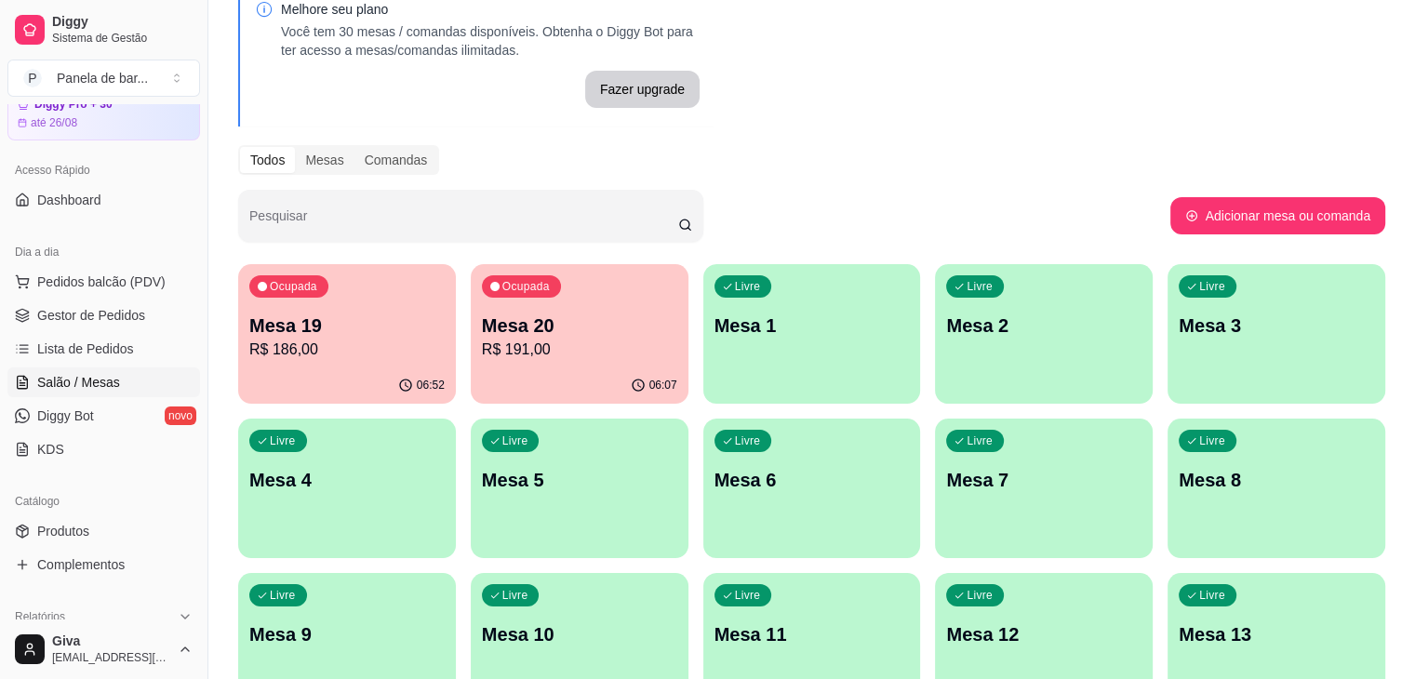
scroll to position [79, 0]
click at [93, 284] on span "Pedidos balcão (PDV)" at bounding box center [101, 281] width 128 height 19
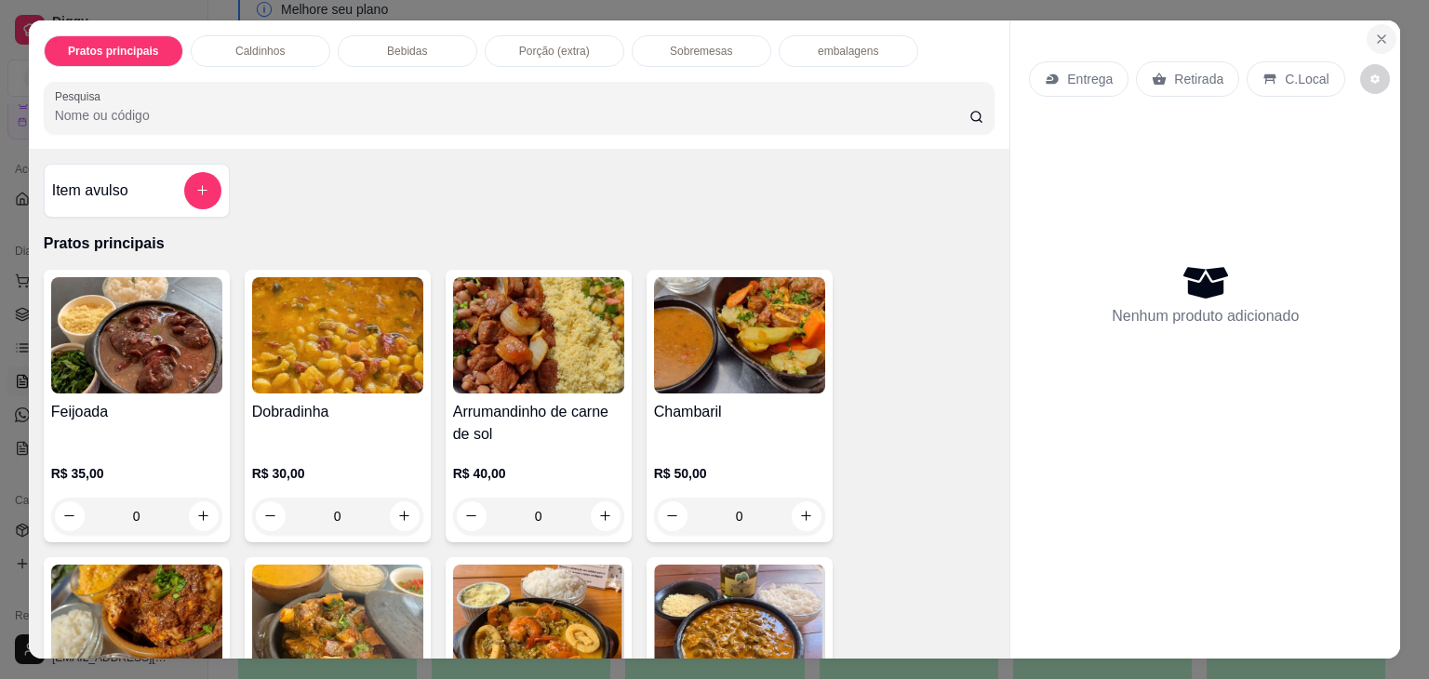
click at [1386, 38] on button "Close" at bounding box center [1382, 39] width 30 height 30
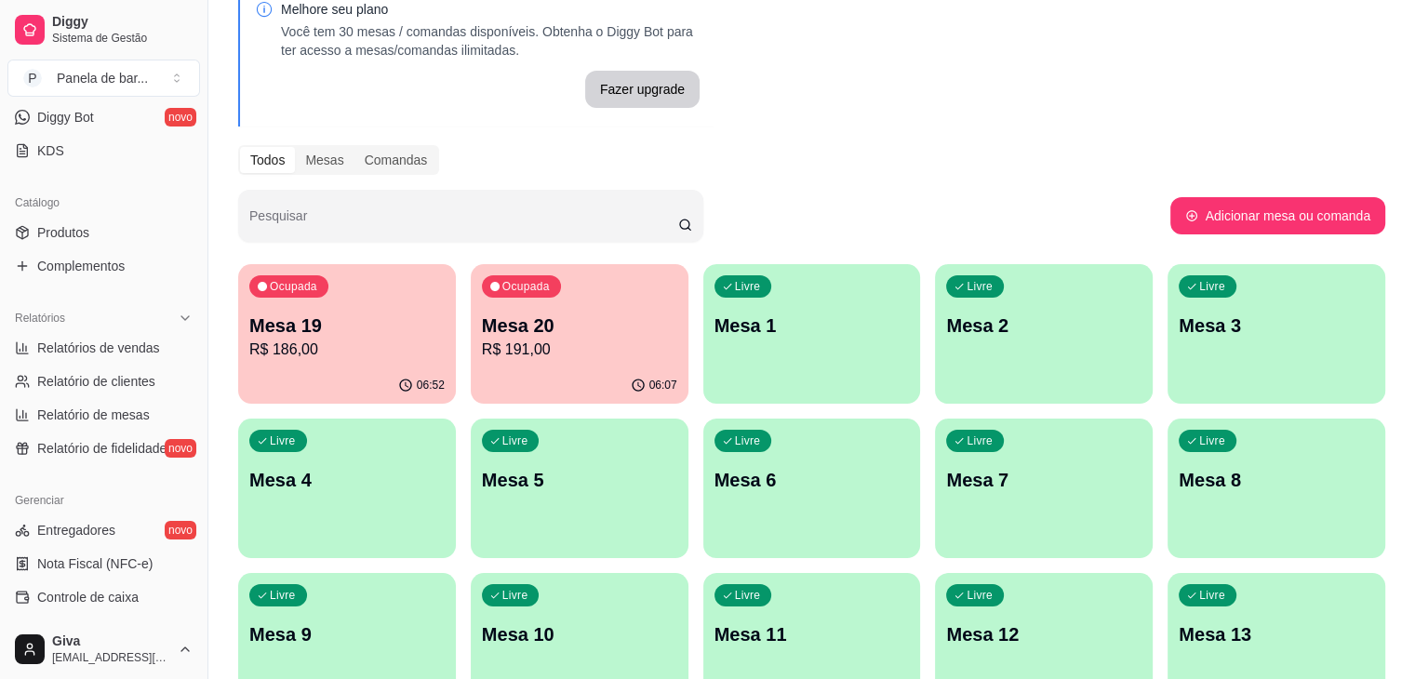
scroll to position [379, 0]
click at [87, 337] on span "Relatórios de vendas" at bounding box center [98, 346] width 123 height 19
select select "ALL"
select select "0"
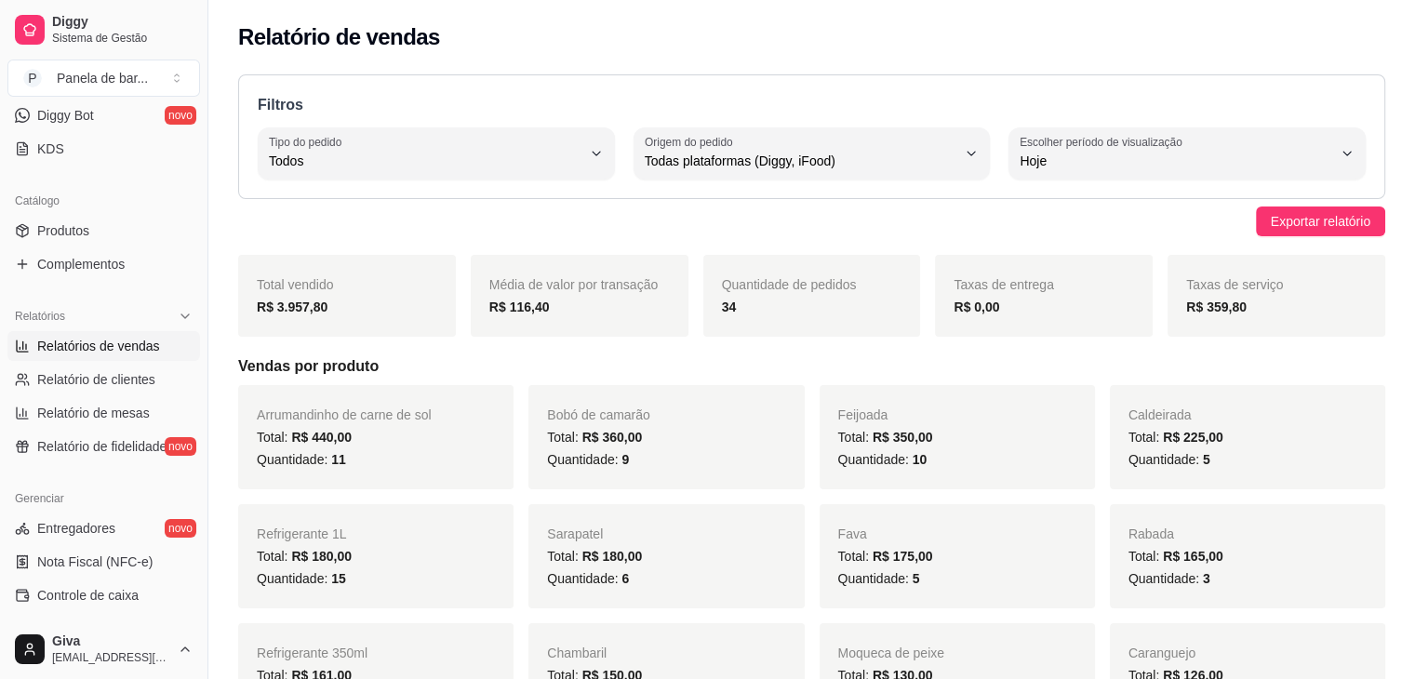
scroll to position [9, 0]
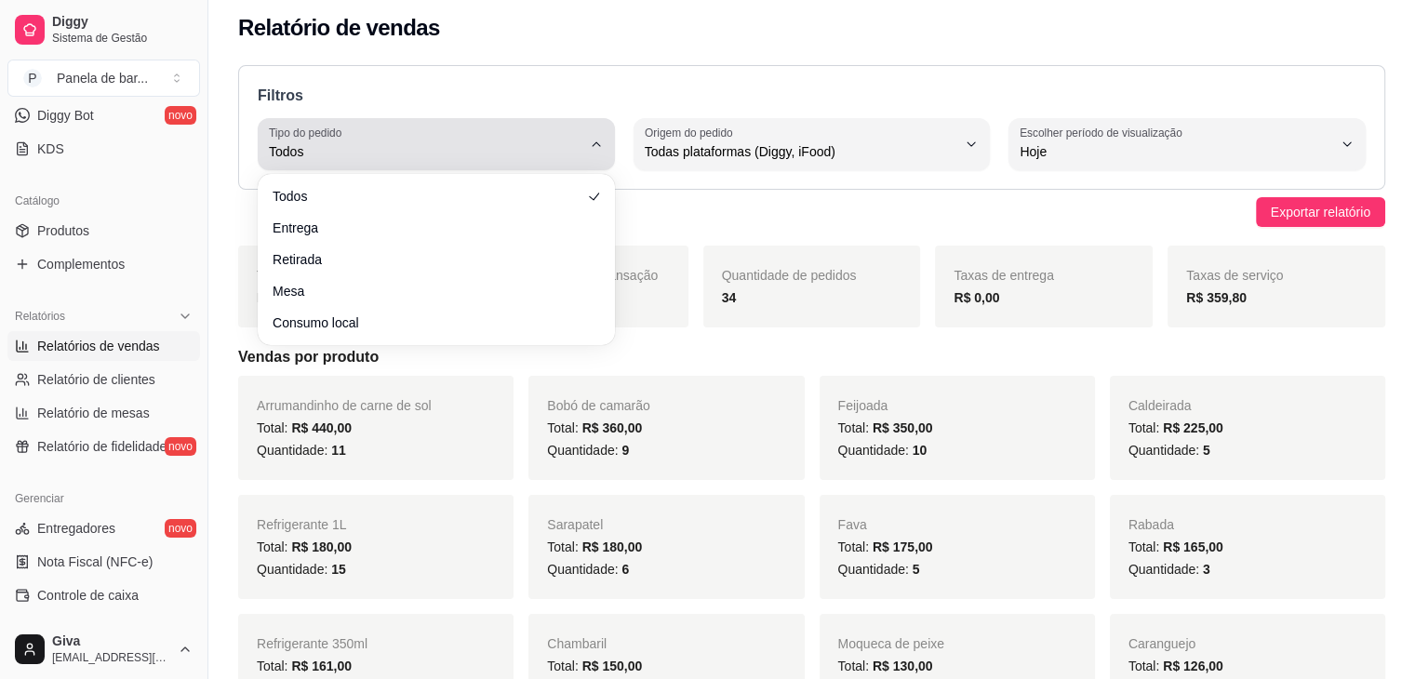
click at [562, 136] on div "Todos" at bounding box center [425, 144] width 313 height 37
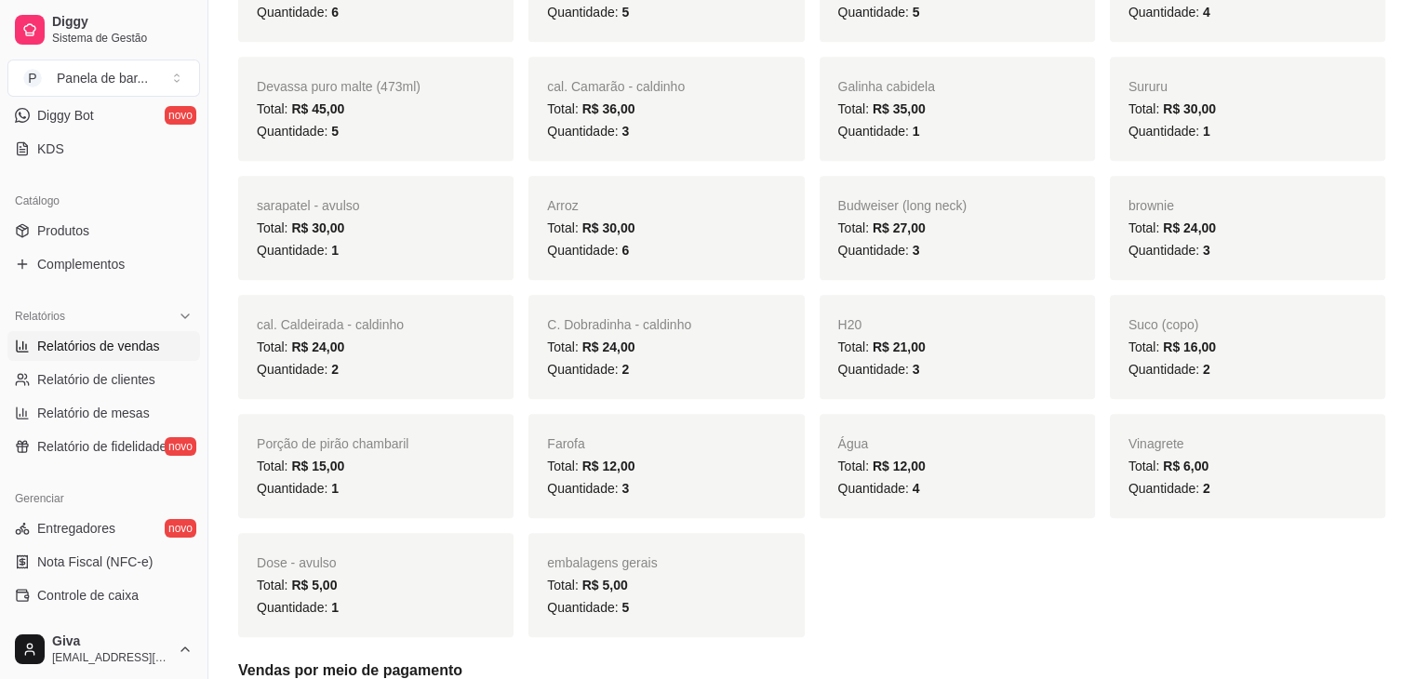
scroll to position [925, 0]
click at [1106, 209] on div "Arrumandinho de carne de sol Total: R$ 440,00 Quantidade: 11 [PERSON_NAME] [PER…" at bounding box center [811, 48] width 1147 height 1176
drag, startPoint x: 1168, startPoint y: 225, endPoint x: 1200, endPoint y: 233, distance: 33.4
click at [1200, 233] on span "R$ 24,00" at bounding box center [1189, 227] width 53 height 15
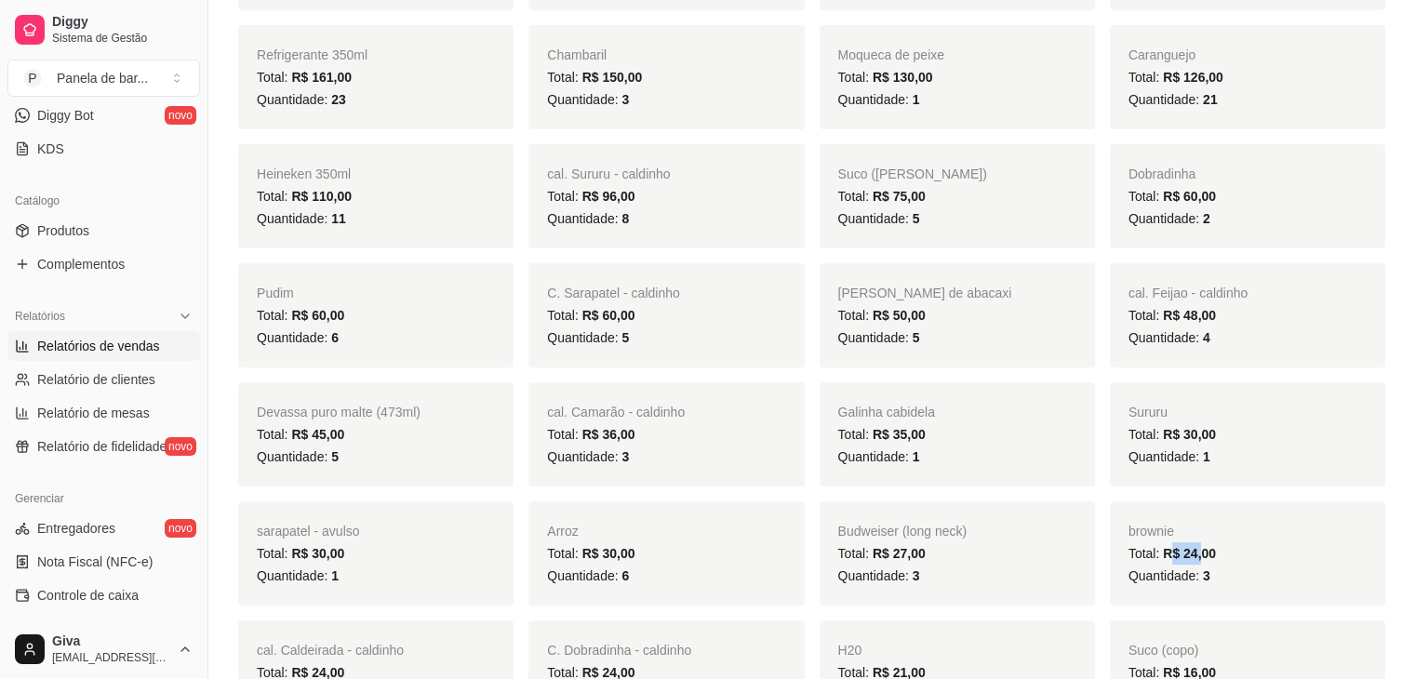
scroll to position [599, 0]
click at [1001, 465] on div "Quantidade: 1" at bounding box center [957, 456] width 238 height 22
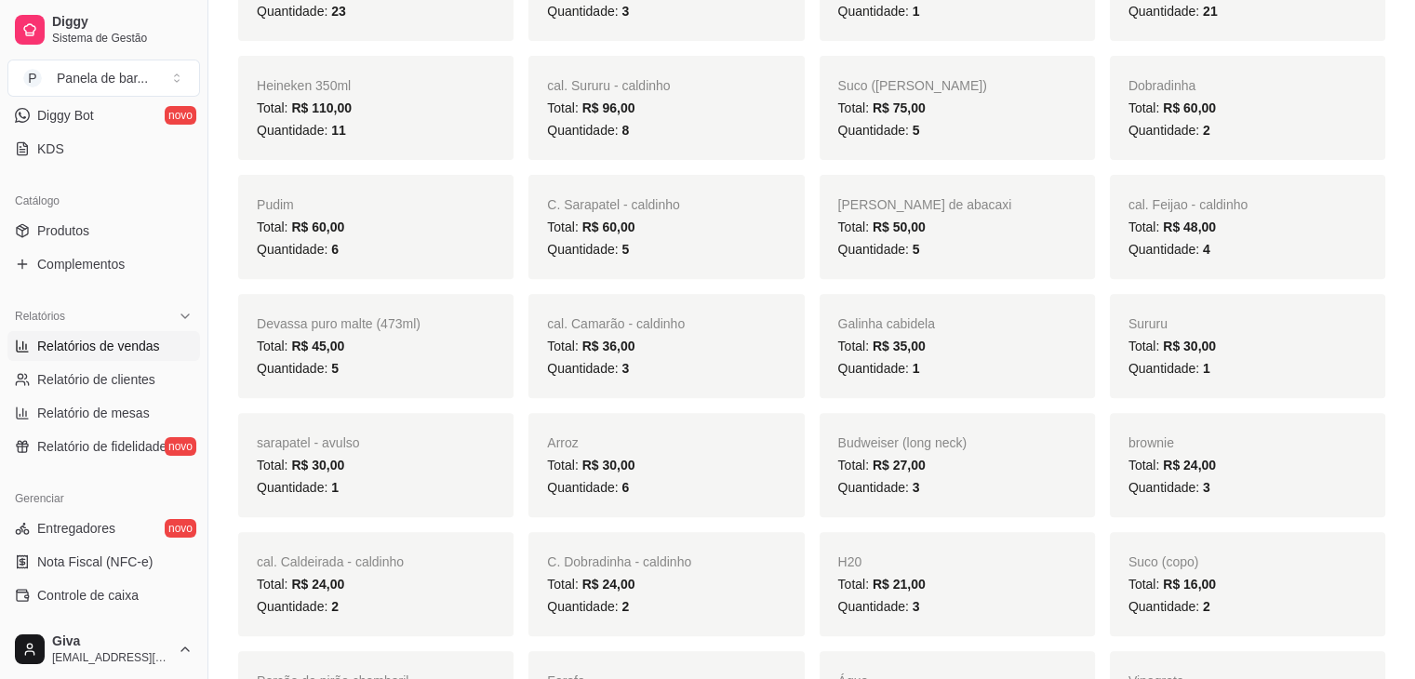
scroll to position [689, 0]
drag, startPoint x: 1001, startPoint y: 465, endPoint x: 758, endPoint y: 324, distance: 281.0
click at [866, 423] on div "Budweiser (long neck) Total: R$ 27,00 Quantidade: 3" at bounding box center [957, 463] width 275 height 104
click at [917, 380] on div "Galinha cabidela Total: R$ 35,00 Quantidade: 1" at bounding box center [957, 344] width 275 height 104
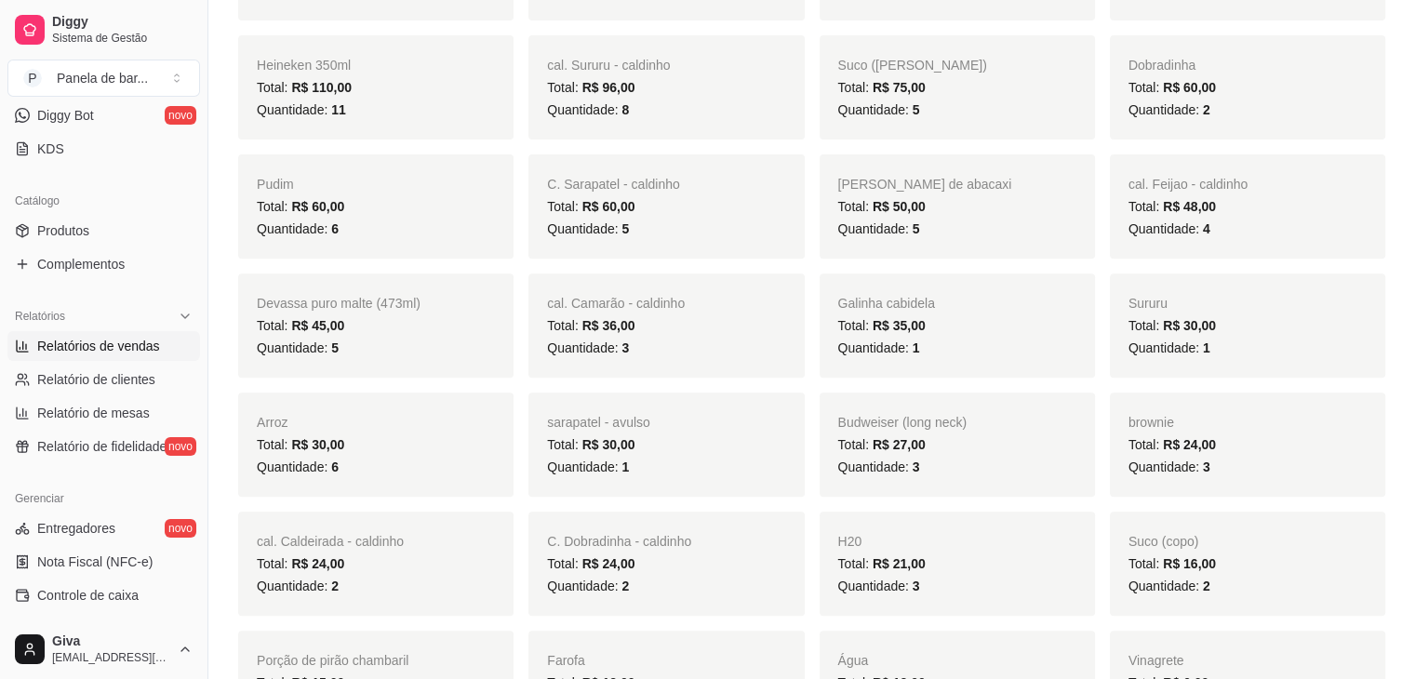
scroll to position [707, 0]
drag, startPoint x: 1210, startPoint y: 457, endPoint x: 1203, endPoint y: 467, distance: 12.1
click at [1203, 467] on span "3" at bounding box center [1206, 467] width 7 height 15
click at [1170, 470] on span "Quantidade: 3" at bounding box center [1170, 467] width 82 height 15
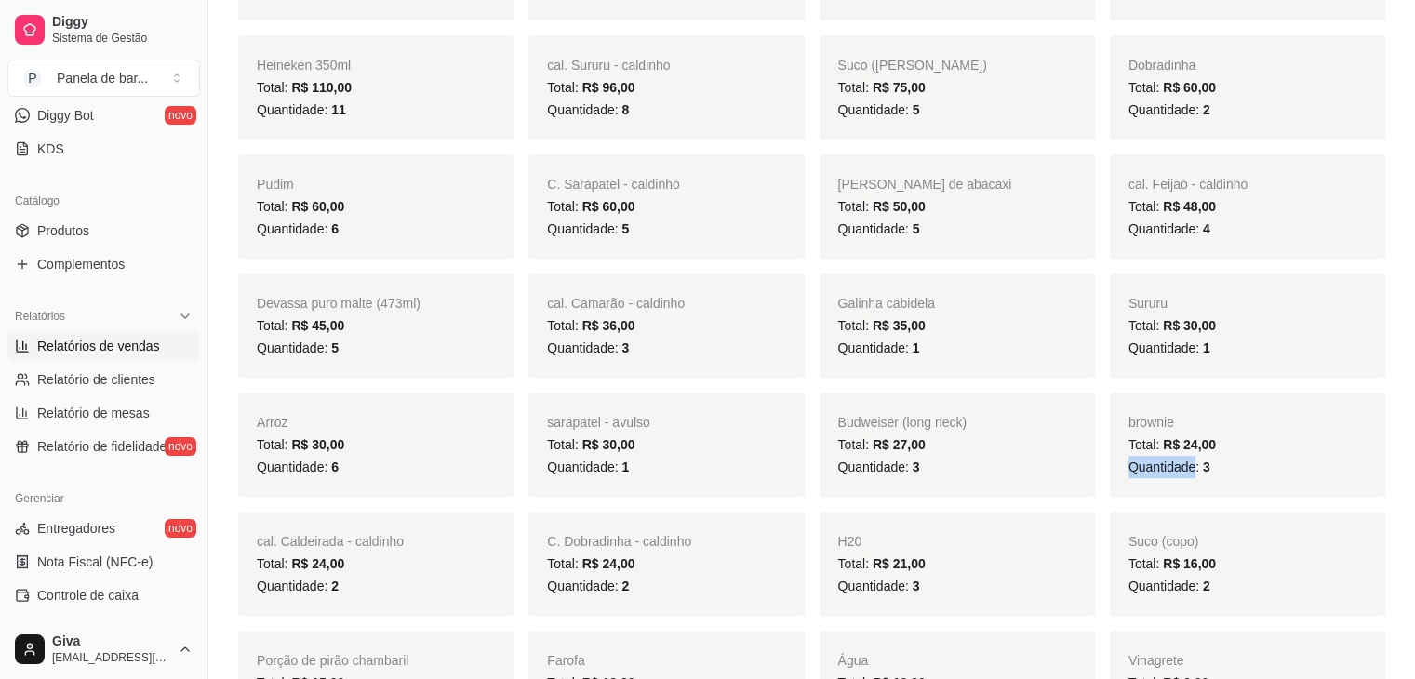
click at [1170, 470] on span "Quantidade: 3" at bounding box center [1170, 467] width 82 height 15
drag, startPoint x: 1180, startPoint y: 436, endPoint x: 1225, endPoint y: 461, distance: 50.8
click at [1225, 461] on div "brownie Total: R$ 24,00 Quantidade: 3" at bounding box center [1247, 445] width 275 height 104
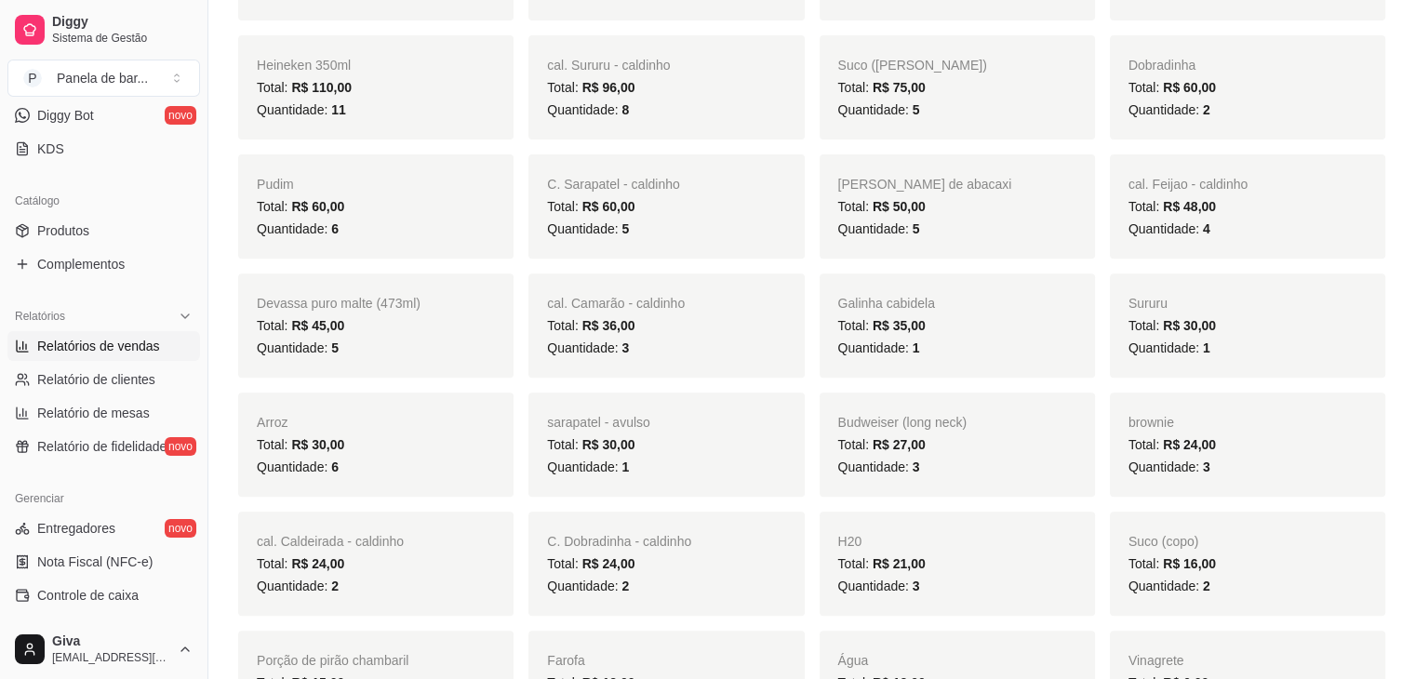
click at [1170, 437] on span "R$ 24,00" at bounding box center [1189, 444] width 53 height 15
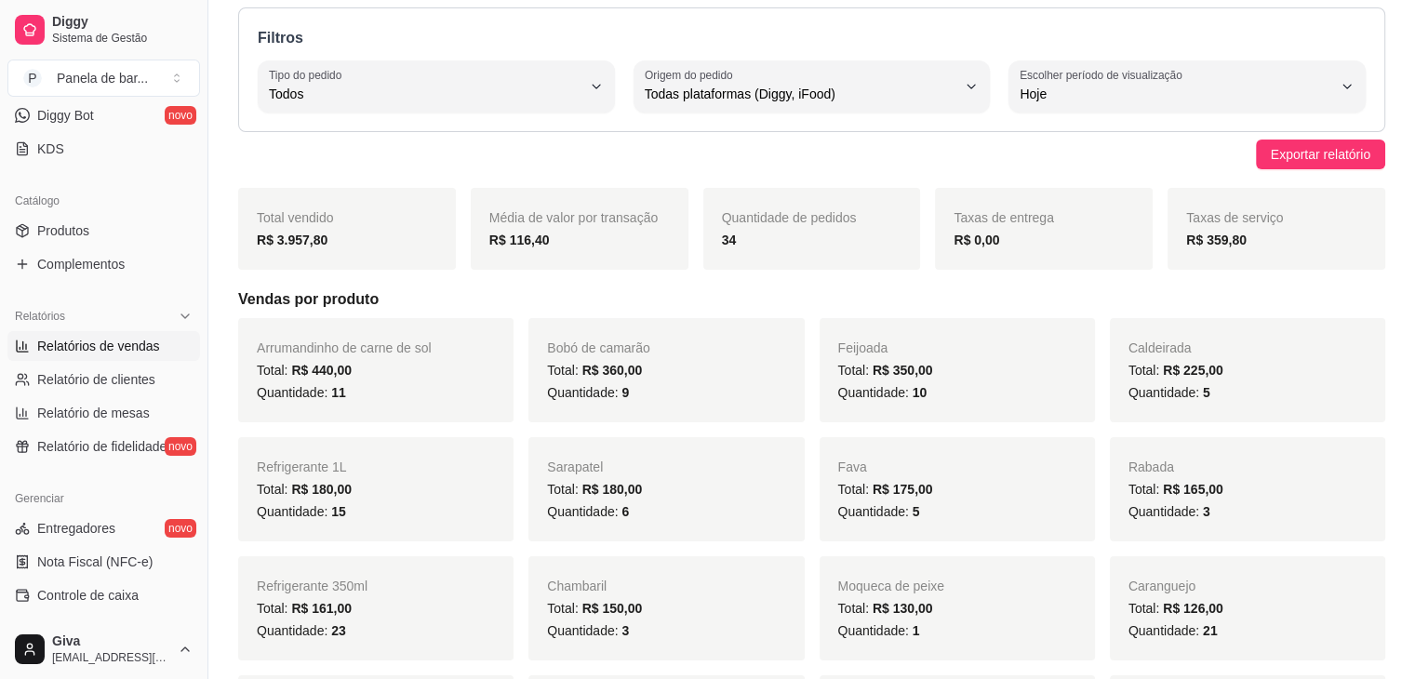
scroll to position [0, 0]
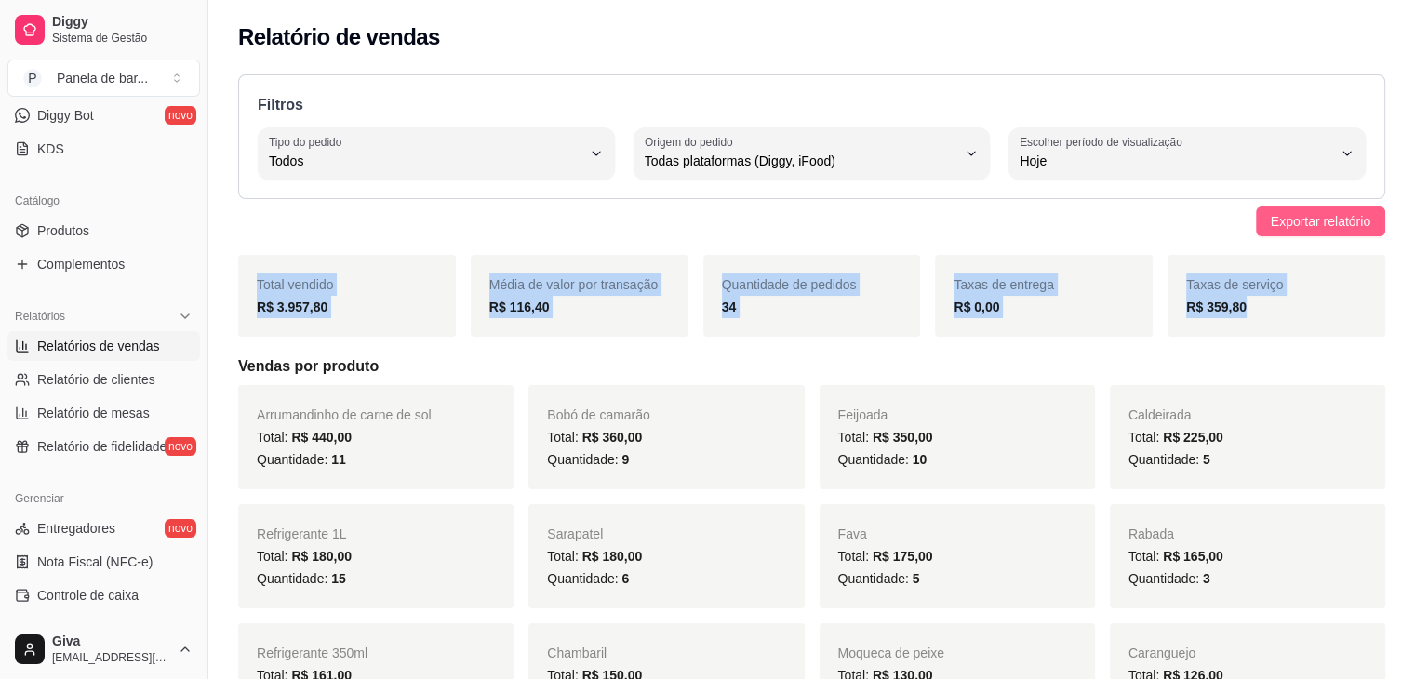
drag, startPoint x: 1270, startPoint y: 297, endPoint x: 1276, endPoint y: 230, distance: 67.2
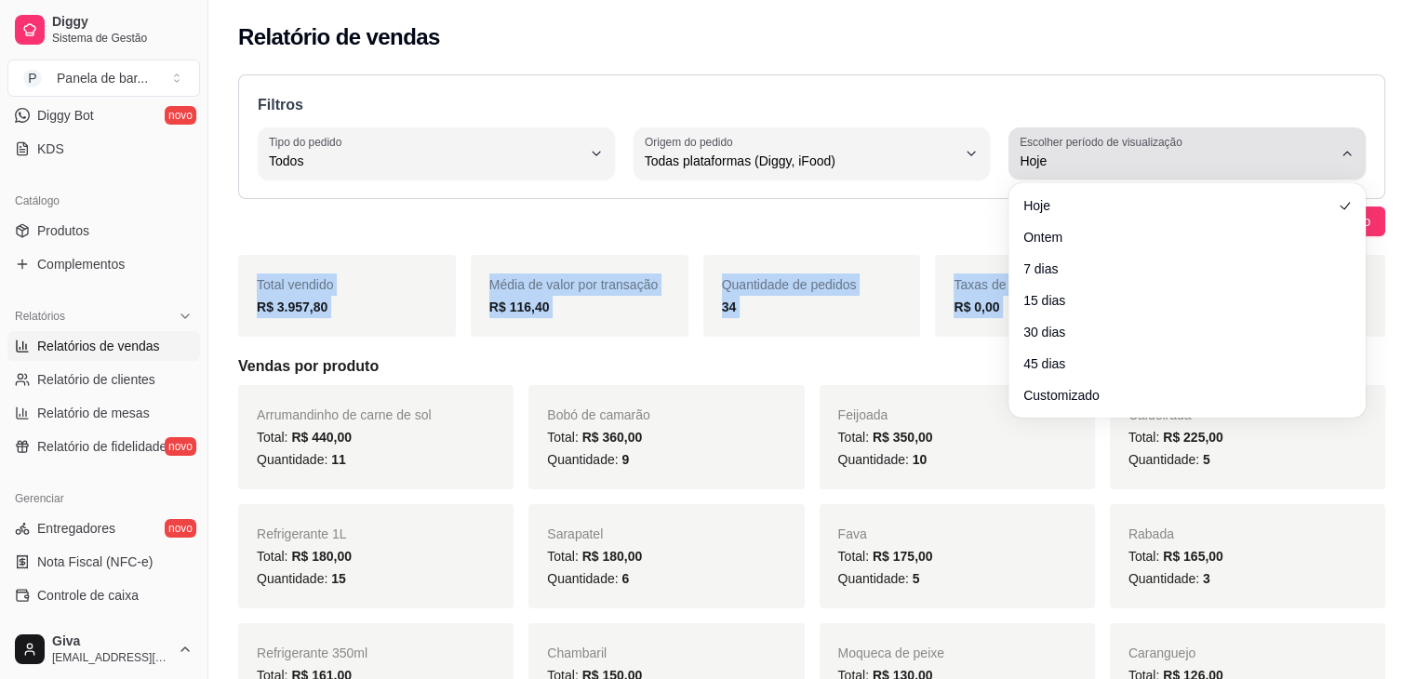
click at [1180, 143] on label "Escolher período de visualização" at bounding box center [1104, 142] width 168 height 16
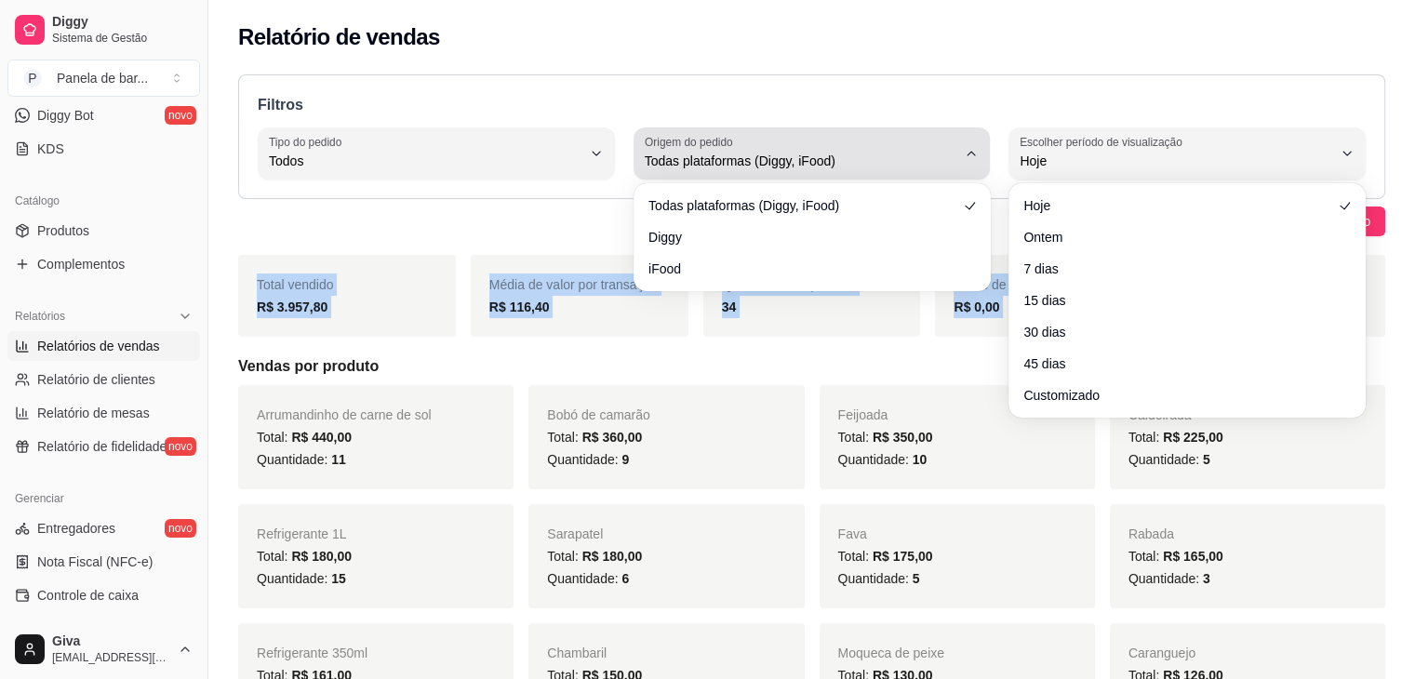
click at [841, 139] on div "Todas plataformas (Diggy, iFood)" at bounding box center [801, 153] width 313 height 37
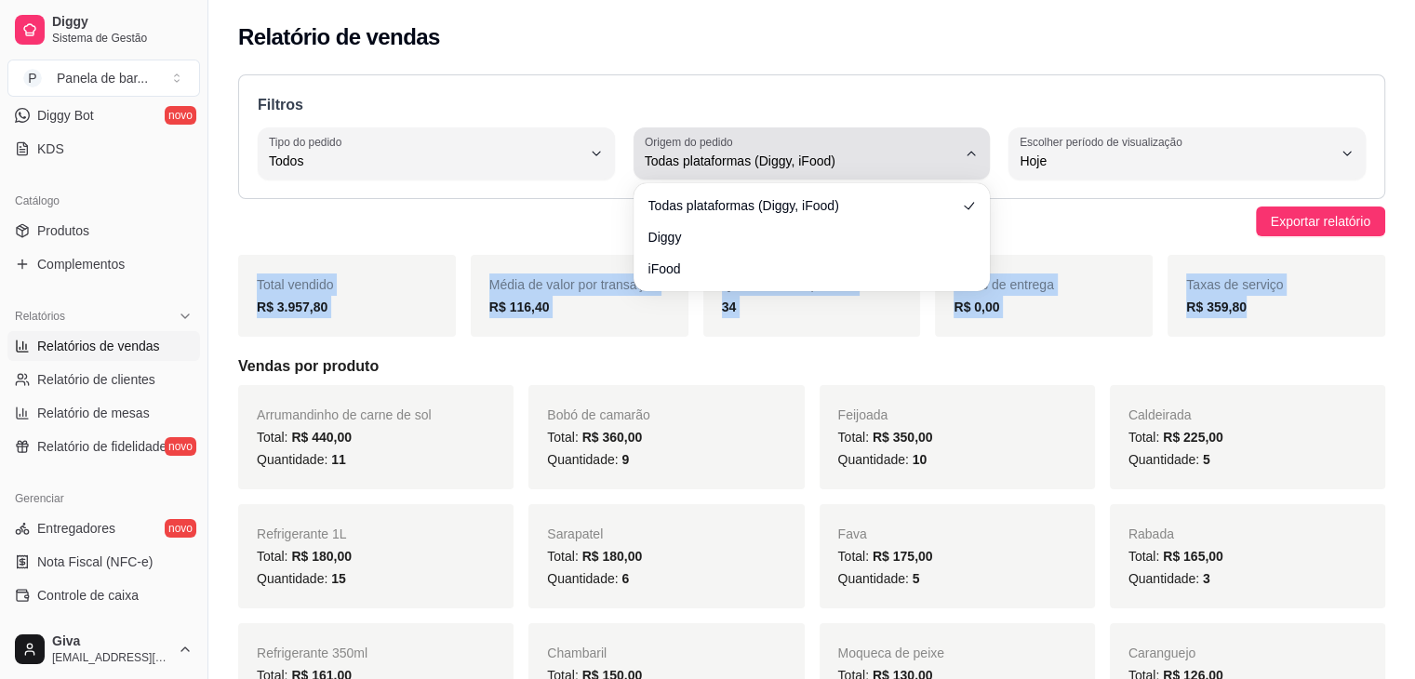
click at [841, 139] on div "Todas plataformas (Diggy, iFood)" at bounding box center [801, 153] width 313 height 37
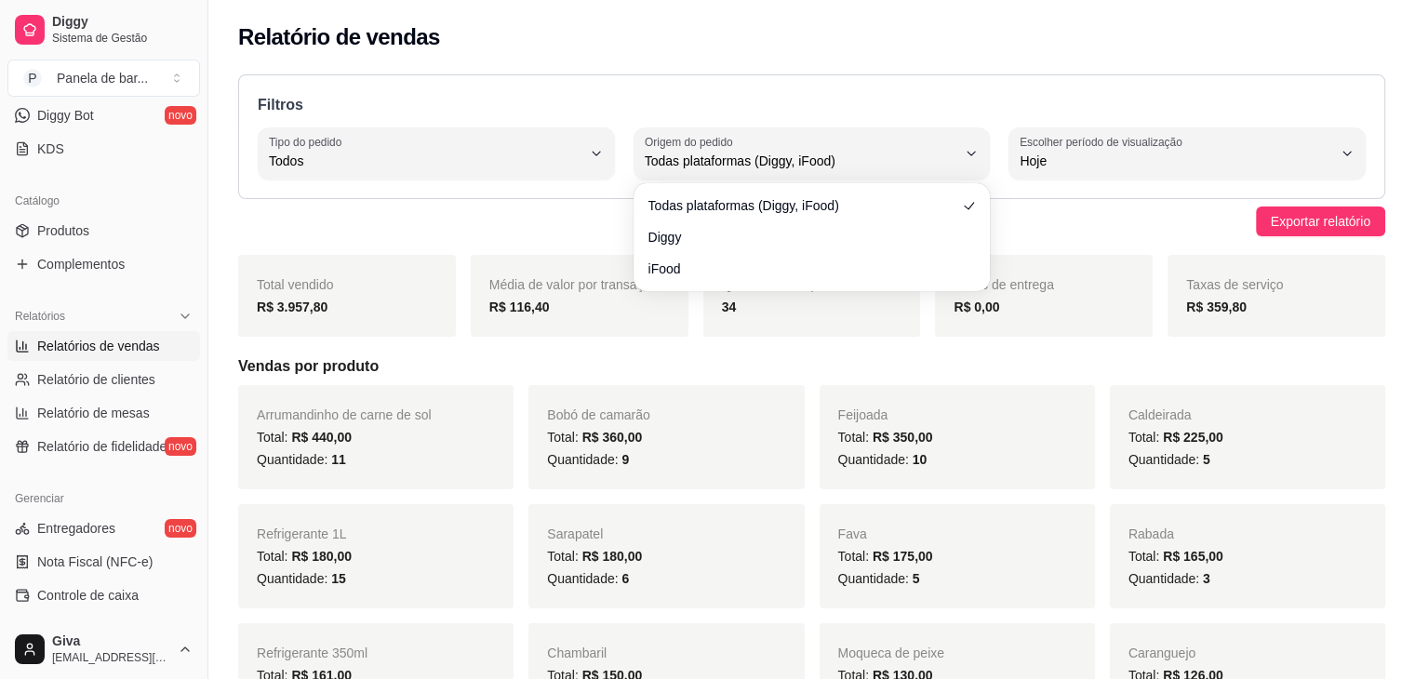
click at [455, 225] on div "Exportar relatório" at bounding box center [811, 222] width 1147 height 30
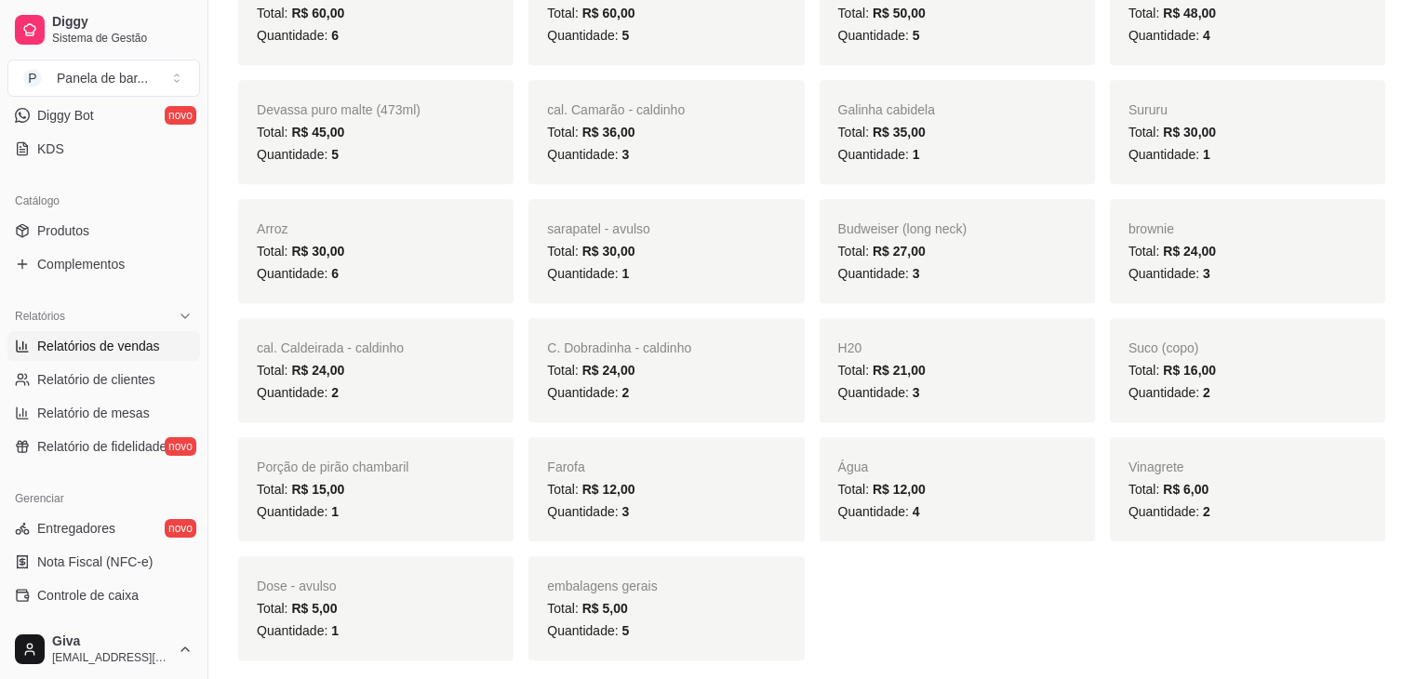
scroll to position [904, 0]
drag, startPoint x: 1214, startPoint y: 283, endPoint x: 1201, endPoint y: 276, distance: 14.6
click at [1201, 276] on div "brownie Total: R$ 24,00 Quantidade: 3" at bounding box center [1247, 248] width 275 height 104
click at [1201, 276] on span "Quantidade: 3" at bounding box center [1170, 270] width 82 height 15
drag, startPoint x: 1201, startPoint y: 276, endPoint x: 1212, endPoint y: 270, distance: 12.9
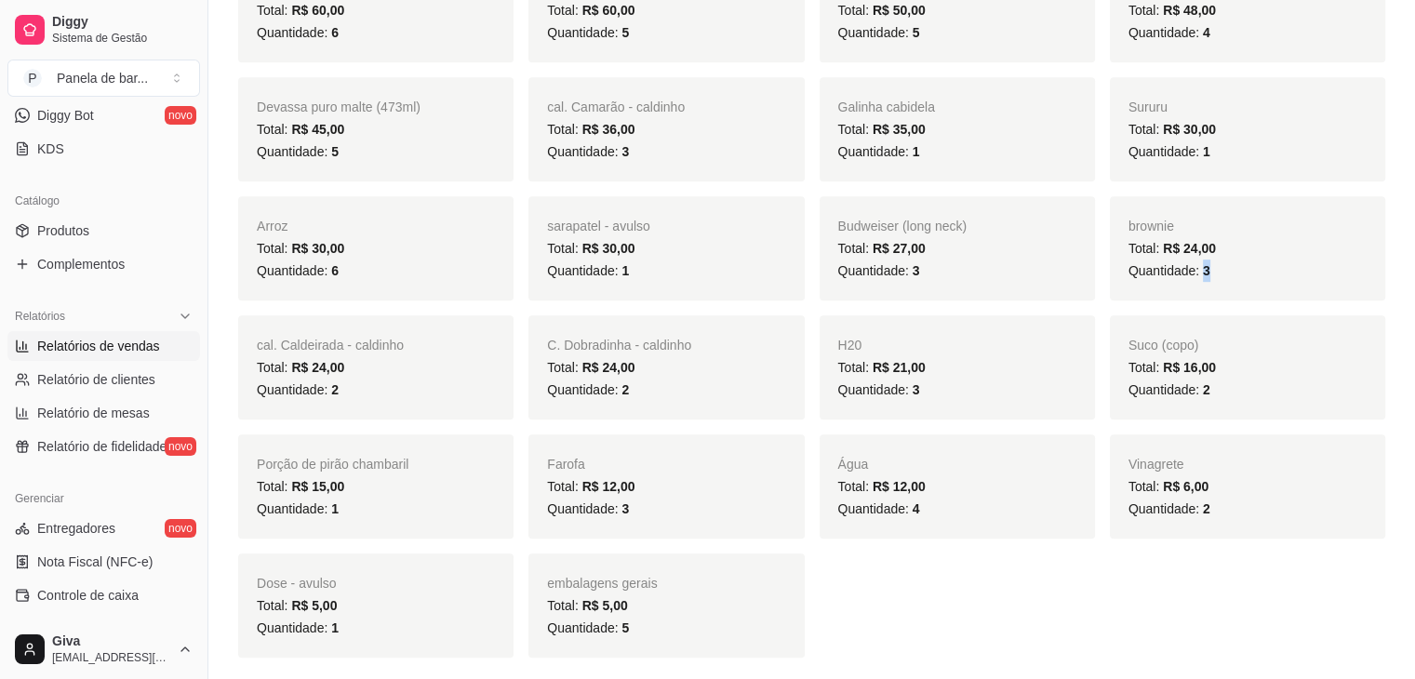
click at [1212, 270] on div "Quantidade: 3" at bounding box center [1248, 271] width 238 height 22
drag, startPoint x: 1193, startPoint y: 254, endPoint x: 1225, endPoint y: 274, distance: 37.2
click at [1225, 274] on div "brownie Total: R$ 24,00 Quantidade: 3" at bounding box center [1247, 248] width 275 height 104
click at [1225, 274] on div "Quantidade: 3" at bounding box center [1248, 271] width 238 height 22
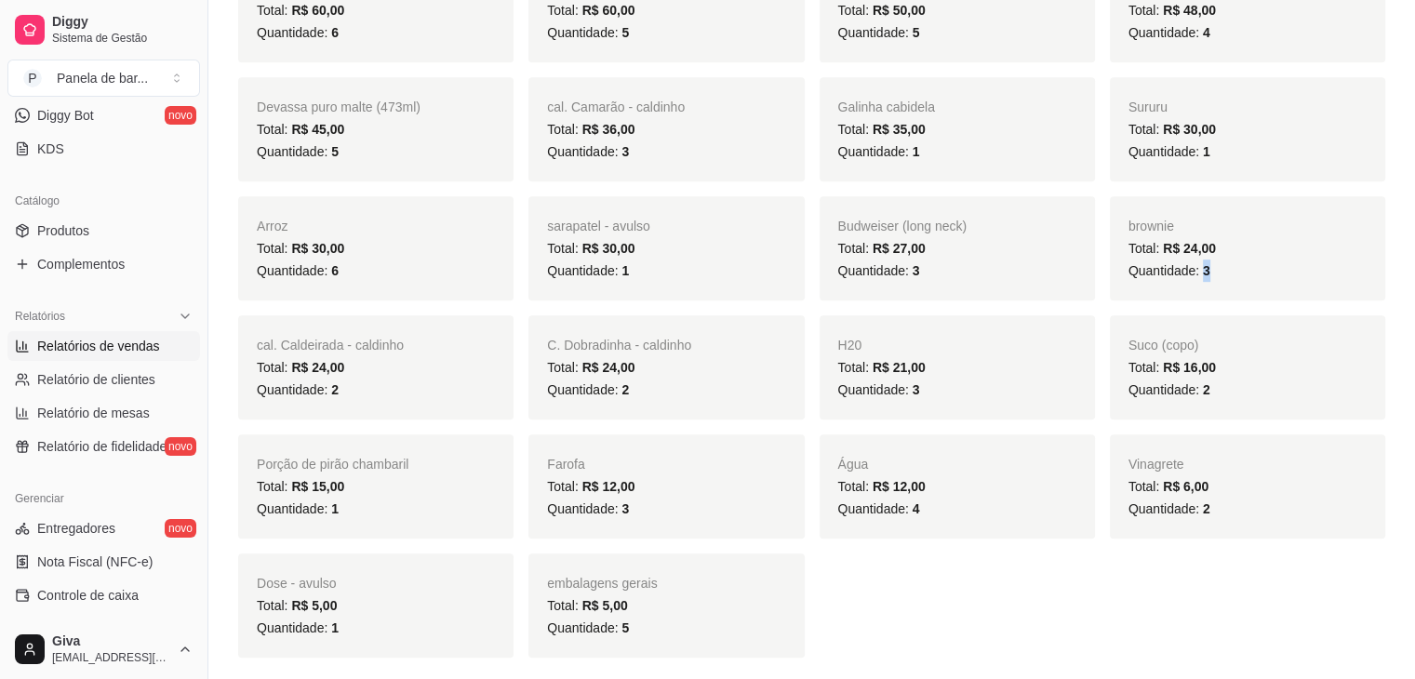
click at [1206, 271] on div "Quantidade: 3" at bounding box center [1248, 271] width 238 height 22
click at [1206, 271] on span "3" at bounding box center [1206, 270] width 7 height 15
